Goal: Information Seeking & Learning: Learn about a topic

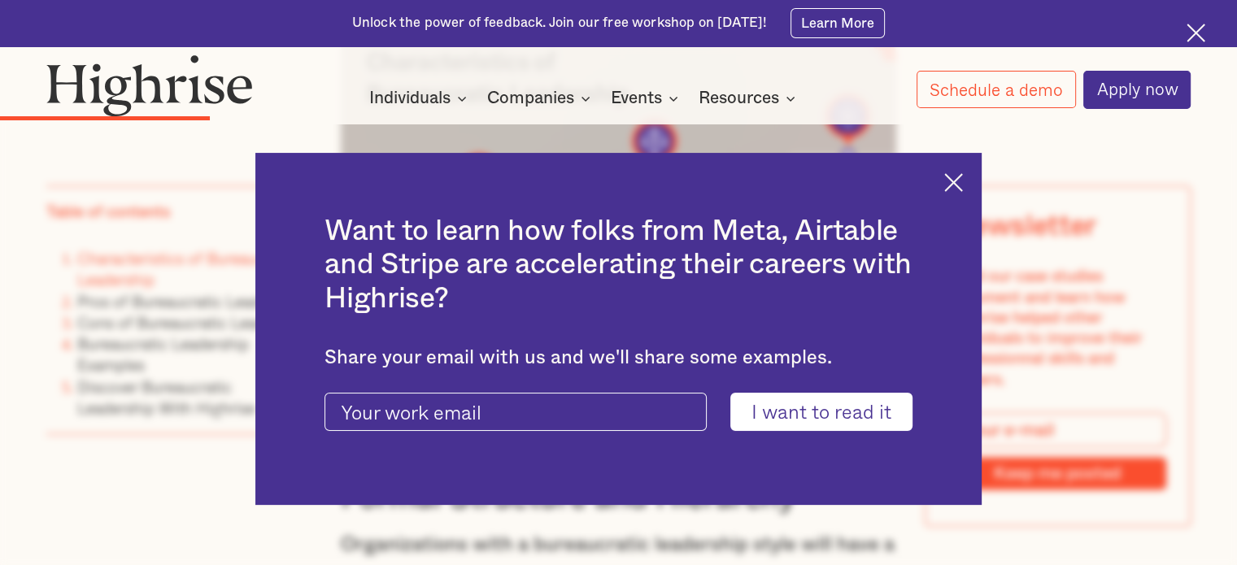
scroll to position [3202, 0]
click at [956, 176] on img at bounding box center [953, 182] width 19 height 19
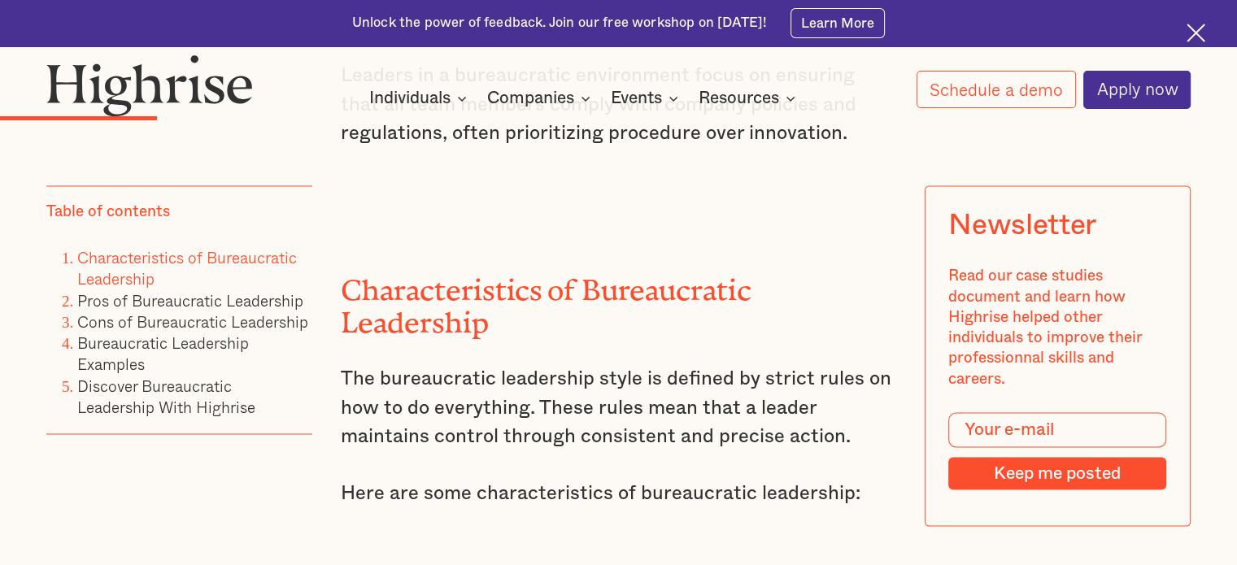
scroll to position [2646, 0]
click at [666, 308] on h2 "Characteristics of Bureaucratic Leadership" at bounding box center [618, 301] width 555 height 66
copy h2 "Bureaucratic"
click at [654, 307] on h2 "Characteristics of Bureaucratic Leadership" at bounding box center [618, 301] width 555 height 66
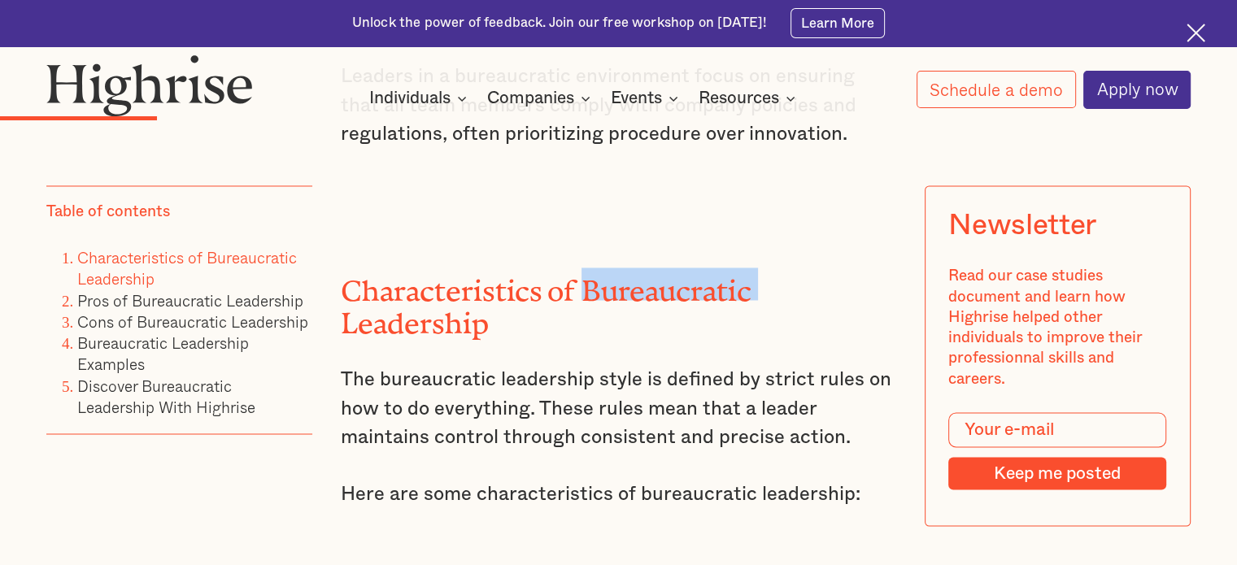
click at [656, 308] on h2 "Characteristics of Bureaucratic Leadership" at bounding box center [618, 301] width 555 height 66
drag, startPoint x: 616, startPoint y: 291, endPoint x: 671, endPoint y: 315, distance: 60.1
click at [671, 315] on h2 "Characteristics of Bureaucratic Leadership" at bounding box center [618, 301] width 555 height 66
click at [651, 294] on h2 "Characteristics of Bureaucratic Leadership" at bounding box center [618, 301] width 555 height 66
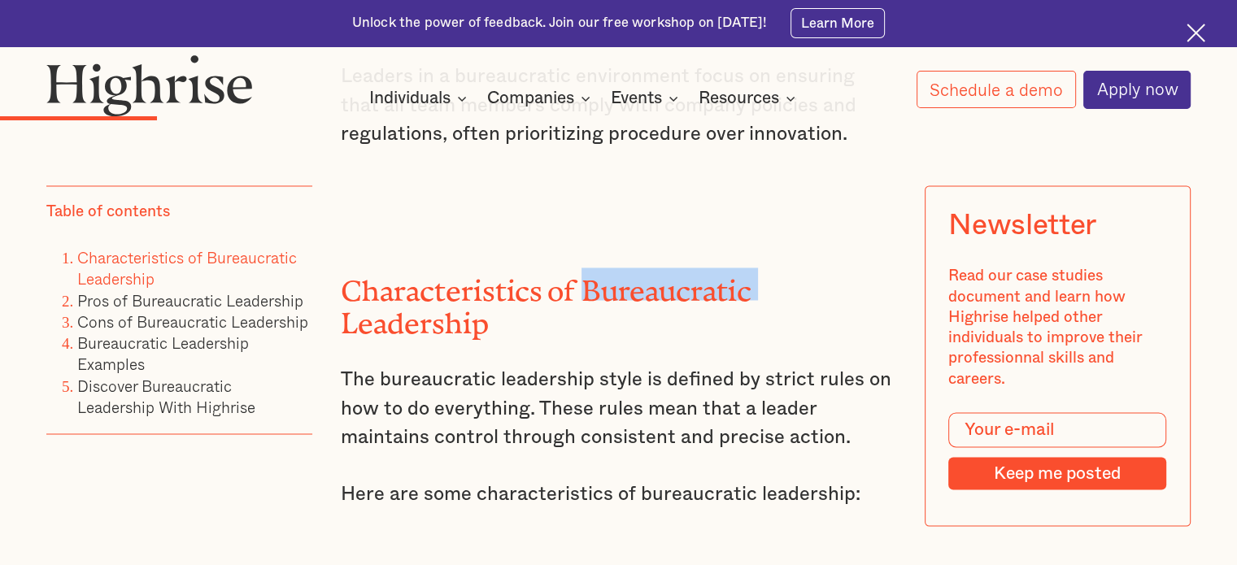
click at [651, 294] on h2 "Characteristics of Bureaucratic Leadership" at bounding box center [618, 301] width 555 height 66
copy h2 "Bureaucratic"
